Goal: Transaction & Acquisition: Purchase product/service

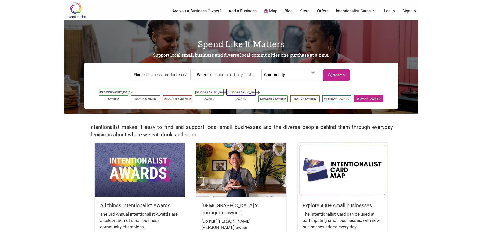
click at [377, 97] on link "Woman-Owned" at bounding box center [369, 99] width 24 height 4
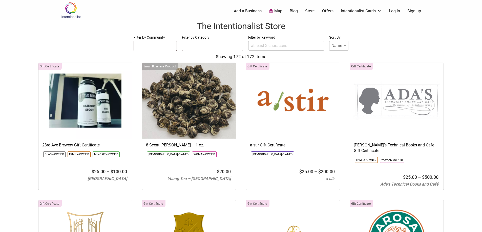
select select
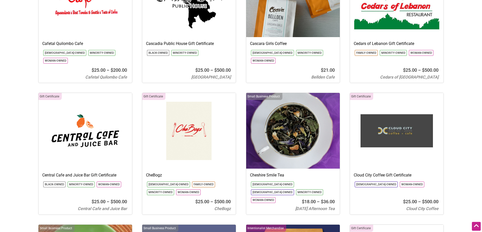
scroll to position [1062, 0]
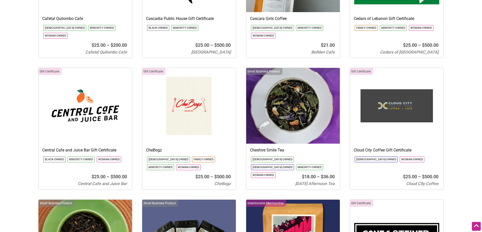
click at [154, 148] on h3 "CheBogz" at bounding box center [189, 151] width 86 height 6
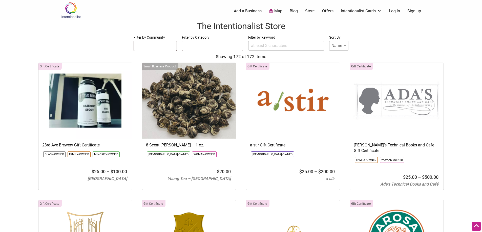
select select
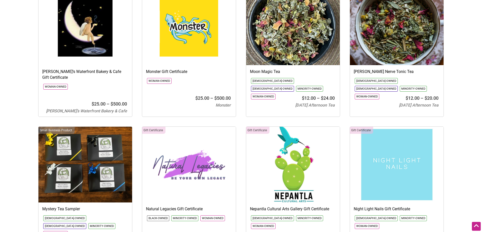
scroll to position [3146, 0]
click at [293, 140] on img at bounding box center [293, 165] width 94 height 76
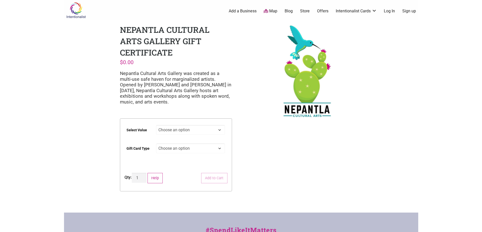
click at [215, 131] on select "Choose an option $25 $50 $100 $200 $500" at bounding box center [190, 130] width 69 height 10
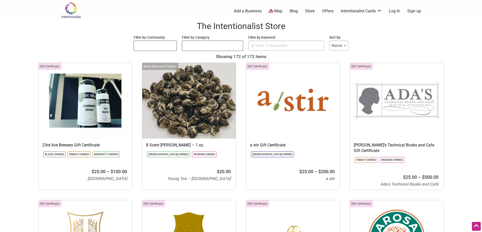
select select
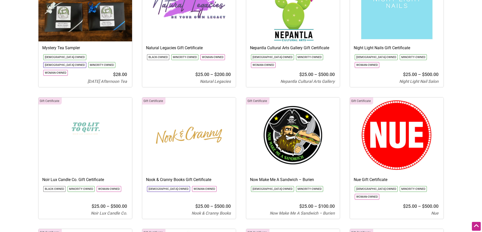
click at [293, 111] on img at bounding box center [293, 136] width 94 height 76
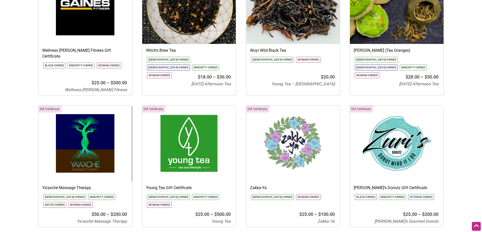
scroll to position [5558, 0]
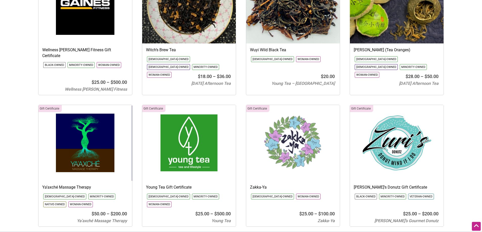
drag, startPoint x: 369, startPoint y: 178, endPoint x: 346, endPoint y: 198, distance: 30.6
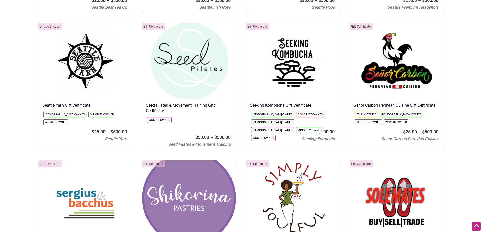
scroll to position [4568, 0]
